Goal: Information Seeking & Learning: Check status

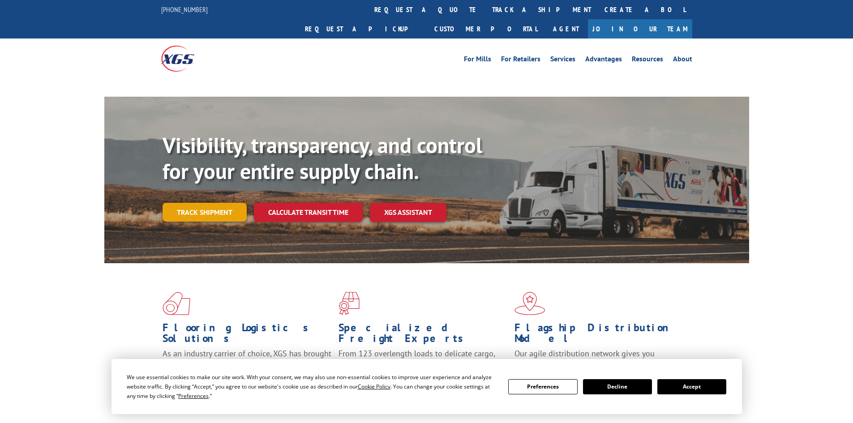
click at [205, 203] on link "Track shipment" at bounding box center [204, 212] width 84 height 19
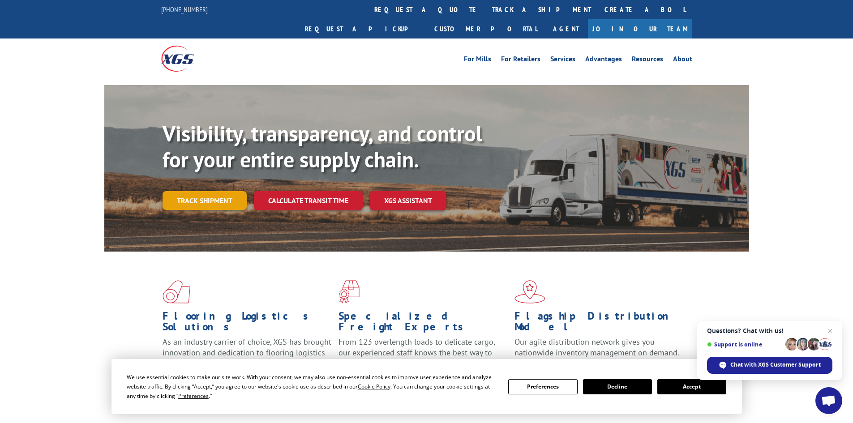
click at [204, 191] on link "Track shipment" at bounding box center [204, 200] width 84 height 19
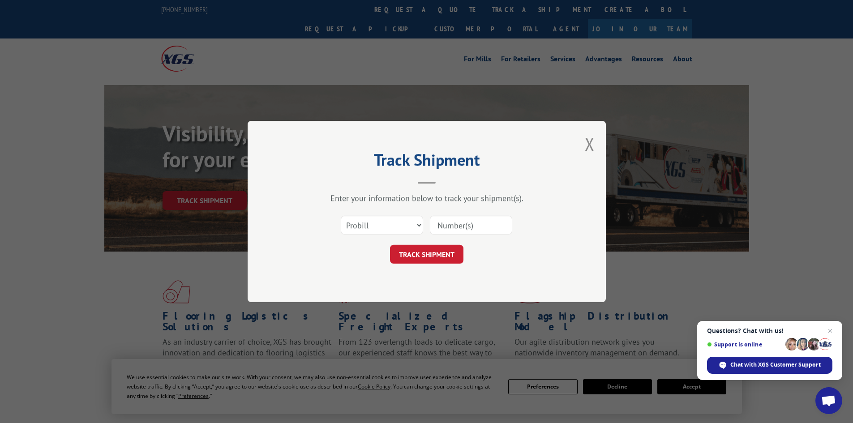
click at [453, 219] on input at bounding box center [471, 225] width 82 height 19
paste input "32414757420"
type input "32414757420"
click at [423, 256] on button "TRACK SHIPMENT" at bounding box center [426, 254] width 73 height 19
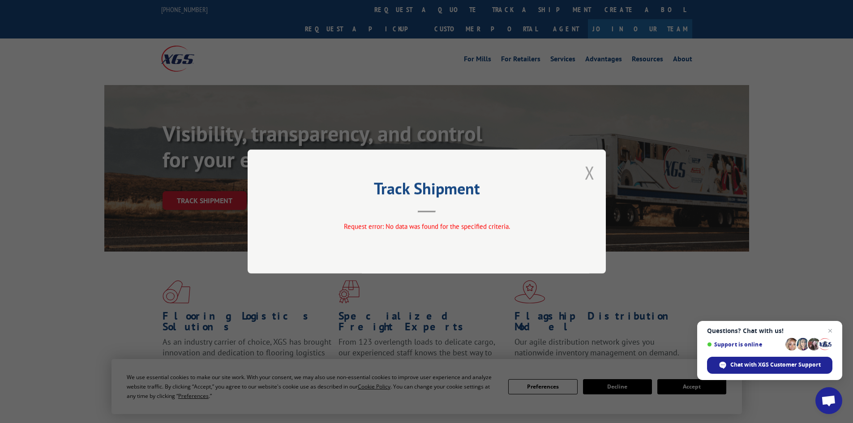
click at [590, 172] on button "Close modal" at bounding box center [590, 173] width 10 height 24
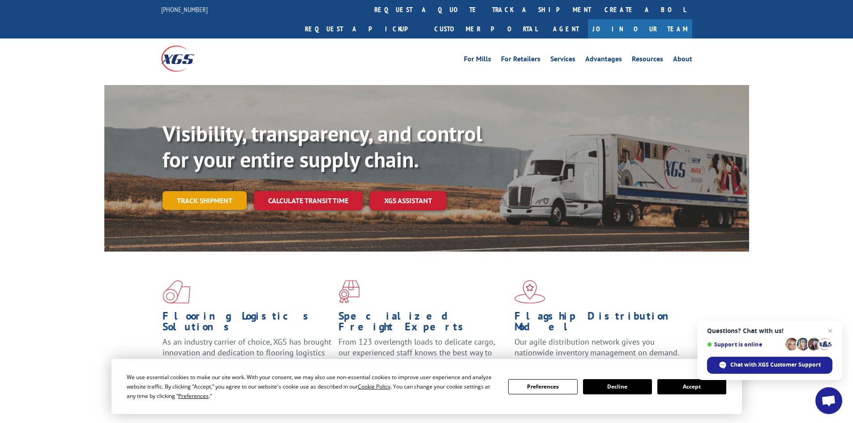
click at [184, 191] on link "Track shipment" at bounding box center [204, 200] width 84 height 19
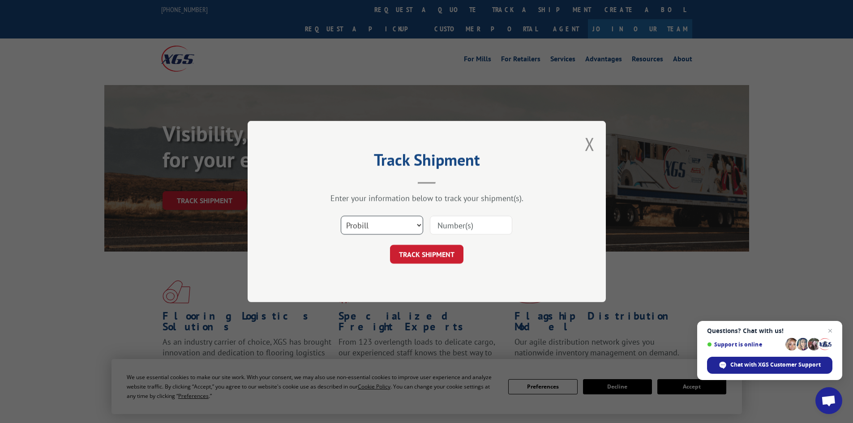
click at [402, 229] on select "Select category... Probill BOL PO" at bounding box center [382, 225] width 82 height 19
select select "bol"
click at [341, 216] on select "Select category... Probill BOL PO" at bounding box center [382, 225] width 82 height 19
click at [440, 229] on input at bounding box center [471, 225] width 82 height 19
paste input "32414757420"
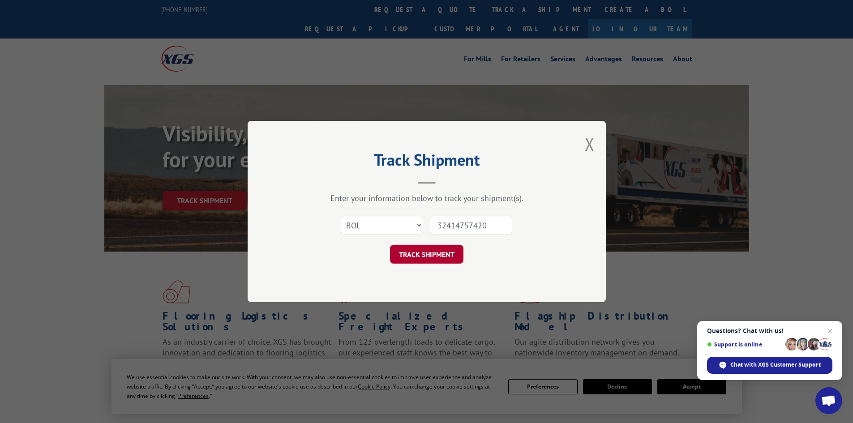
type input "32414757420"
click at [430, 253] on button "TRACK SHIPMENT" at bounding box center [426, 254] width 73 height 19
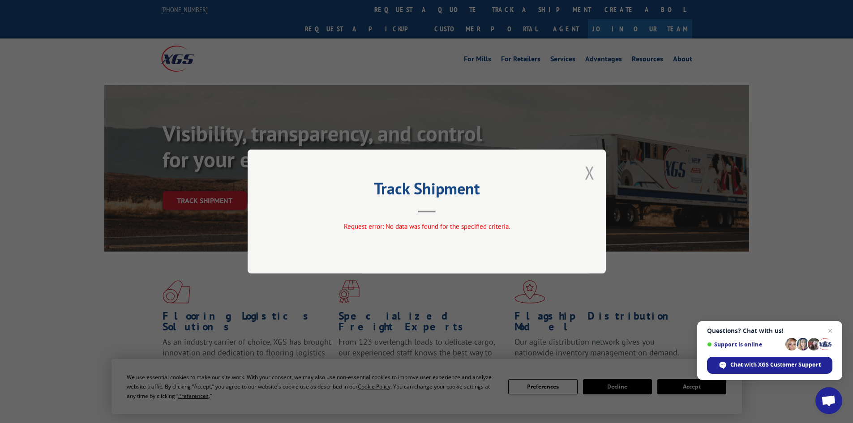
click at [588, 173] on button "Close modal" at bounding box center [590, 173] width 10 height 24
